Goal: Complete application form

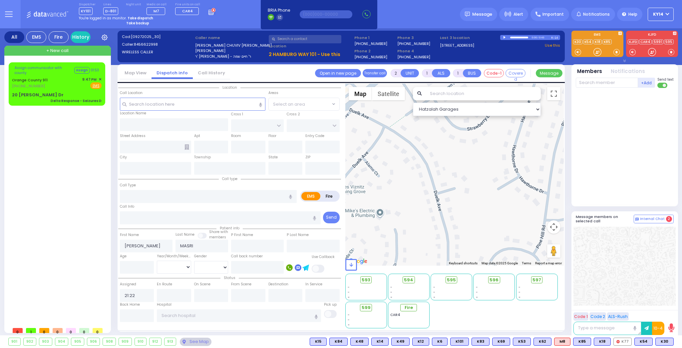
select select
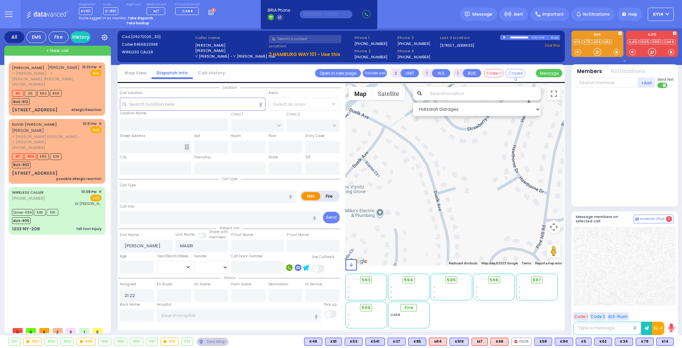
select select
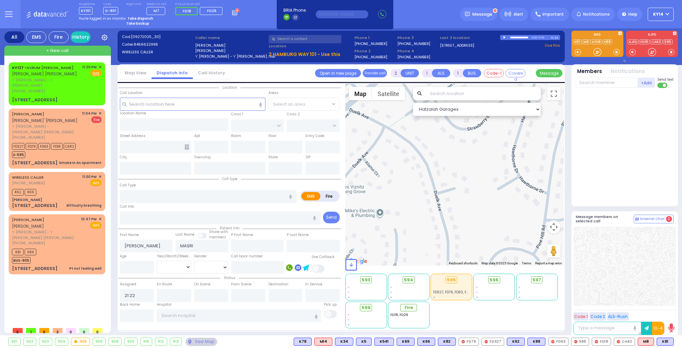
select select
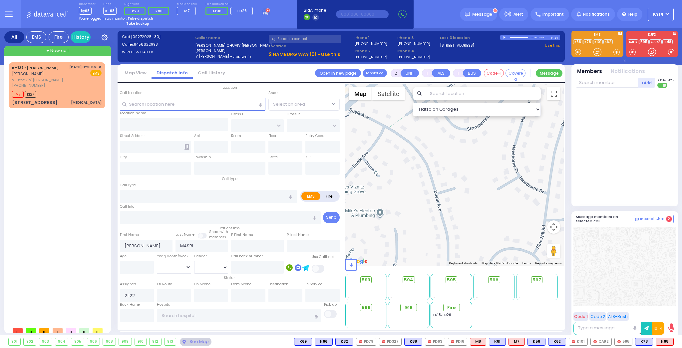
select select
